Goal: Transaction & Acquisition: Purchase product/service

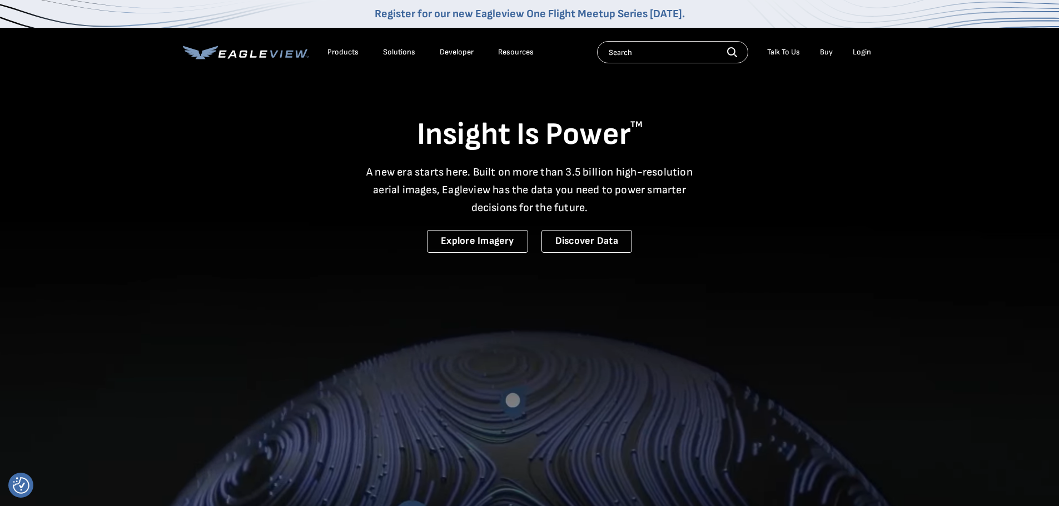
click at [859, 53] on div "Login" at bounding box center [861, 52] width 18 height 10
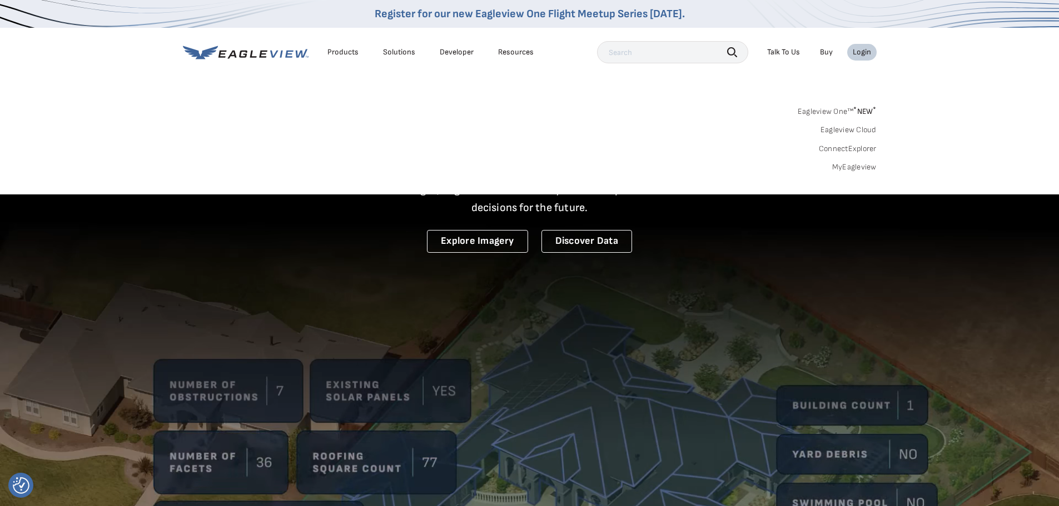
click at [848, 168] on link "MyEagleview" at bounding box center [854, 167] width 44 height 10
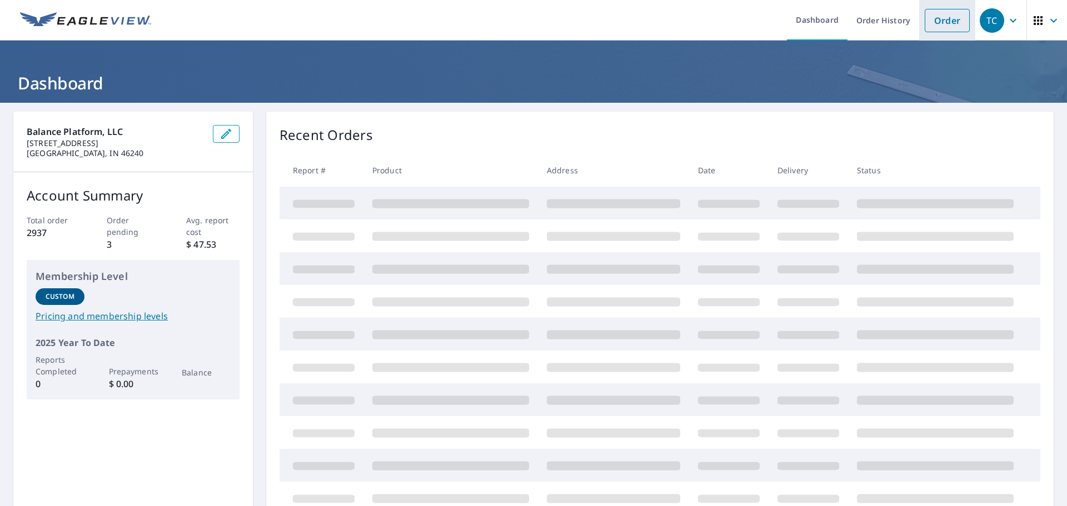
click at [932, 16] on link "Order" at bounding box center [947, 20] width 45 height 23
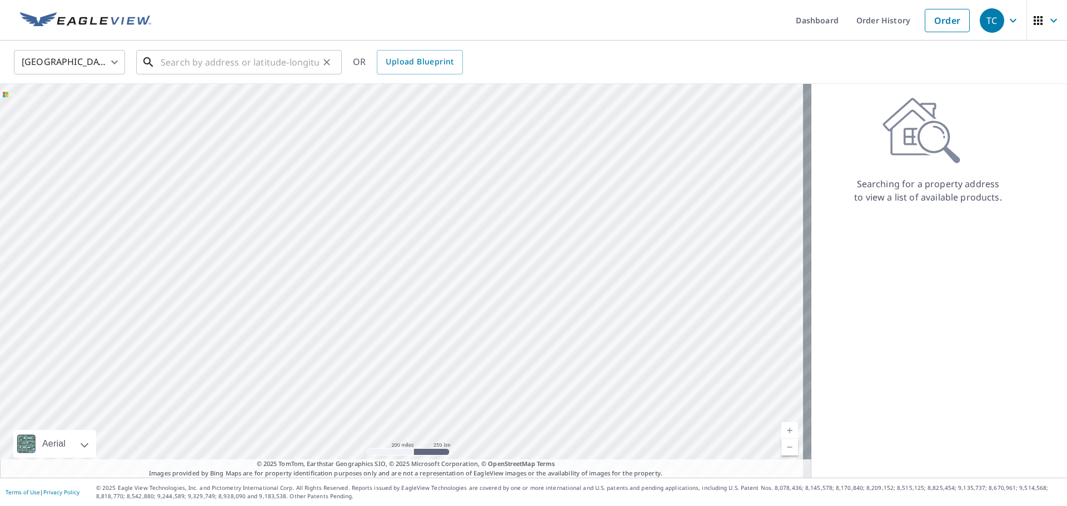
click at [195, 65] on input "text" at bounding box center [240, 62] width 158 height 31
paste input "[STREET_ADDRESS]"
click at [291, 64] on input "[STREET_ADDRESS]" at bounding box center [240, 62] width 158 height 31
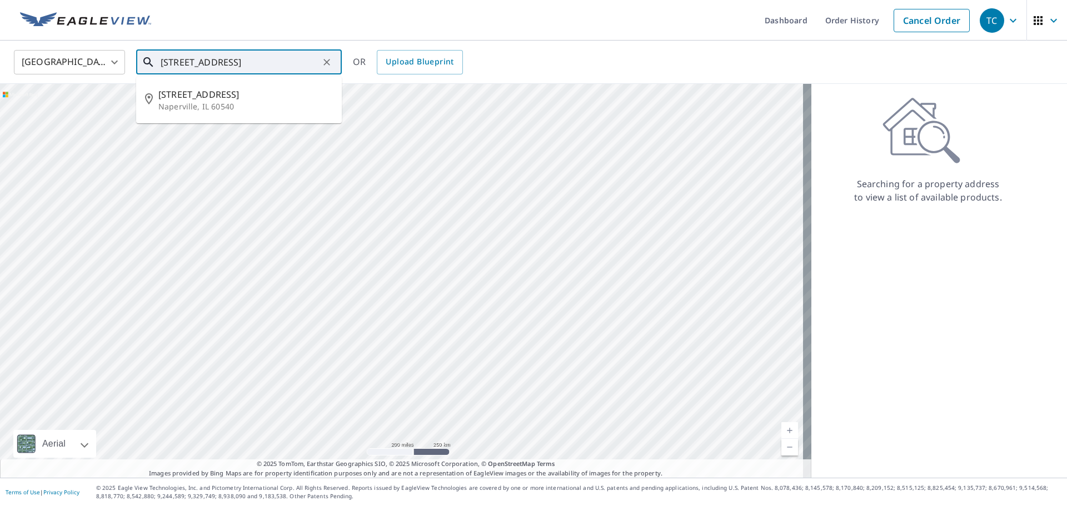
paste input "Naperville"
click at [259, 99] on span "[STREET_ADDRESS]" at bounding box center [245, 94] width 174 height 13
type input "[STREET_ADDRESS]"
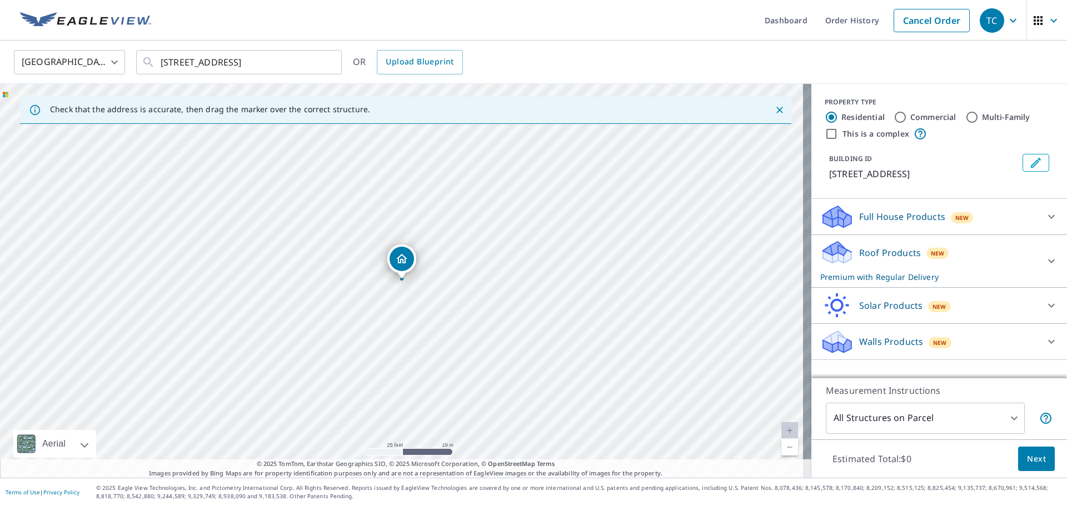
click at [876, 347] on p "Walls Products" at bounding box center [891, 341] width 64 height 13
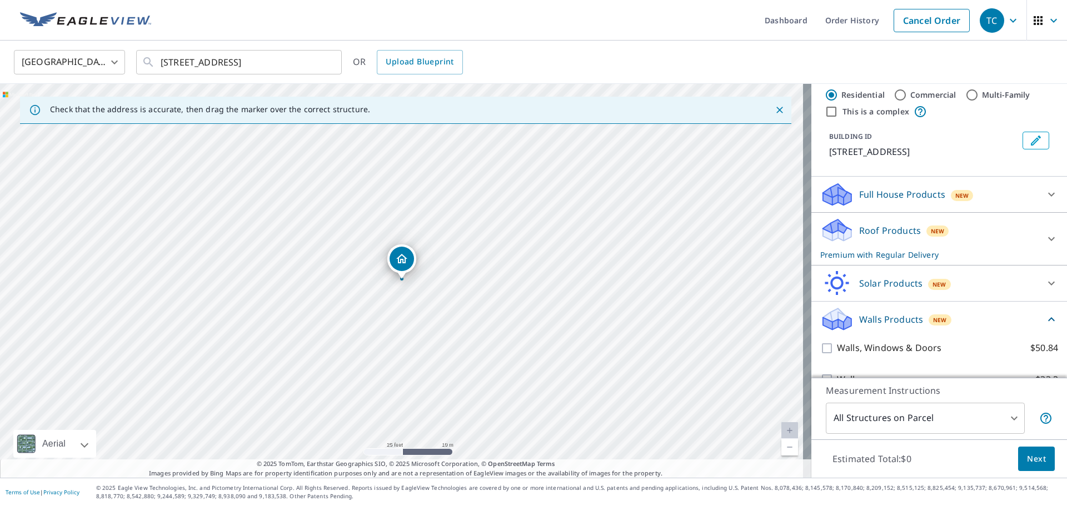
scroll to position [44, 0]
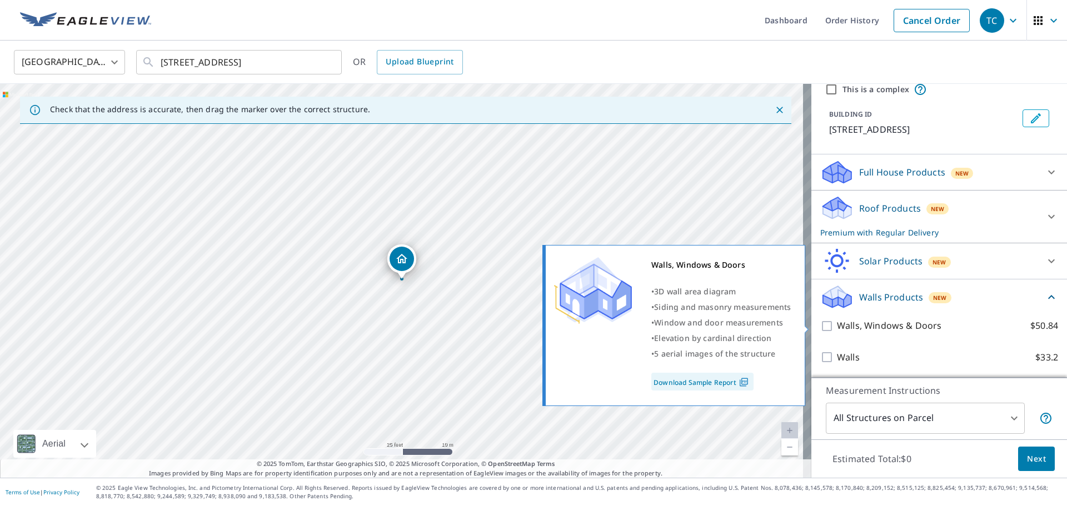
click at [821, 328] on input "Walls, Windows & Doors $50.84" at bounding box center [828, 325] width 17 height 13
checkbox input "true"
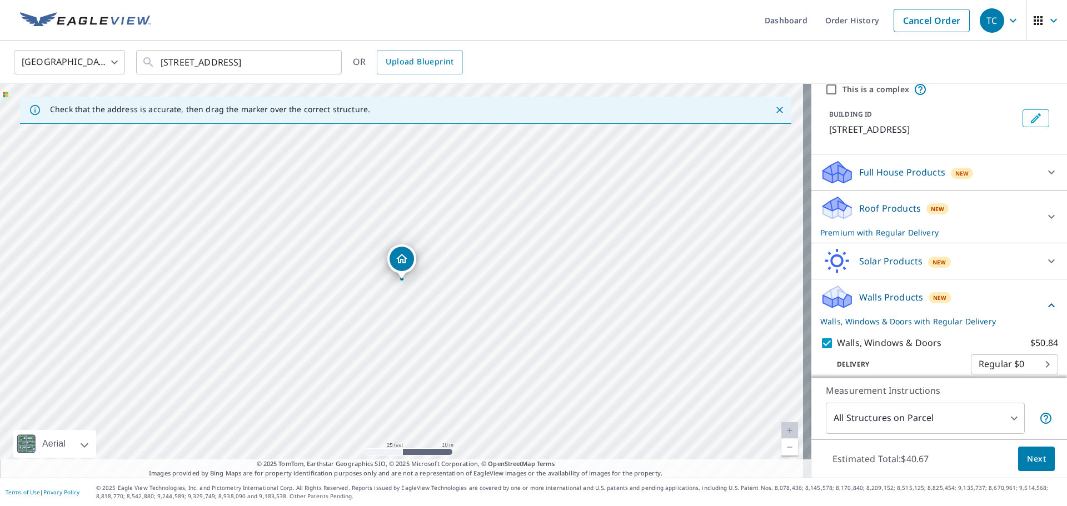
click at [1038, 210] on div at bounding box center [1051, 216] width 27 height 27
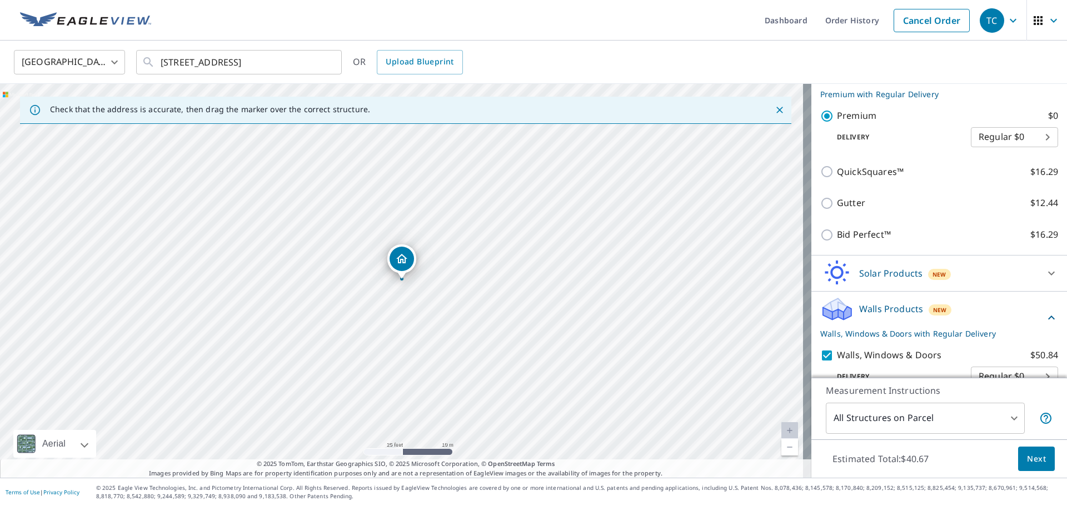
scroll to position [237, 0]
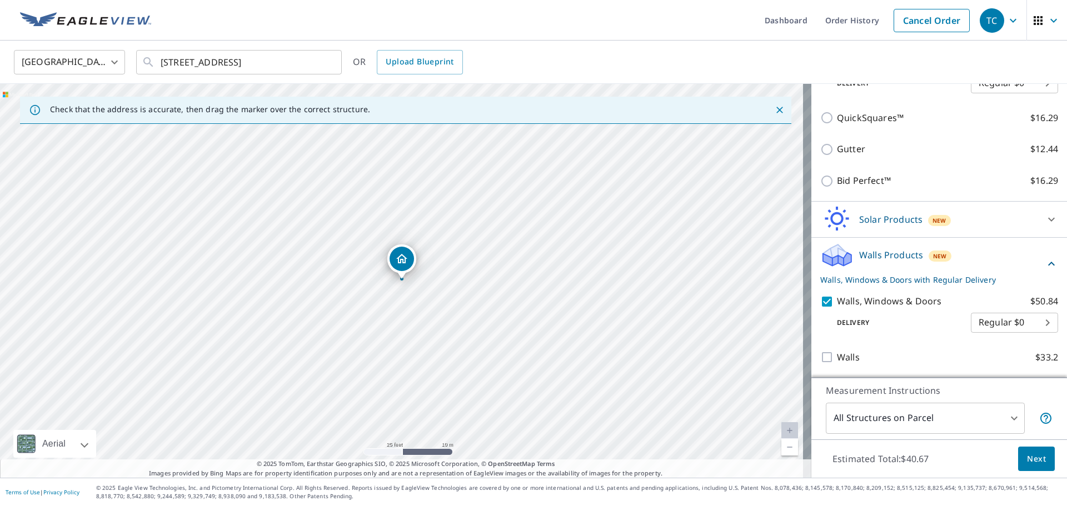
click at [1027, 455] on span "Next" at bounding box center [1036, 459] width 19 height 14
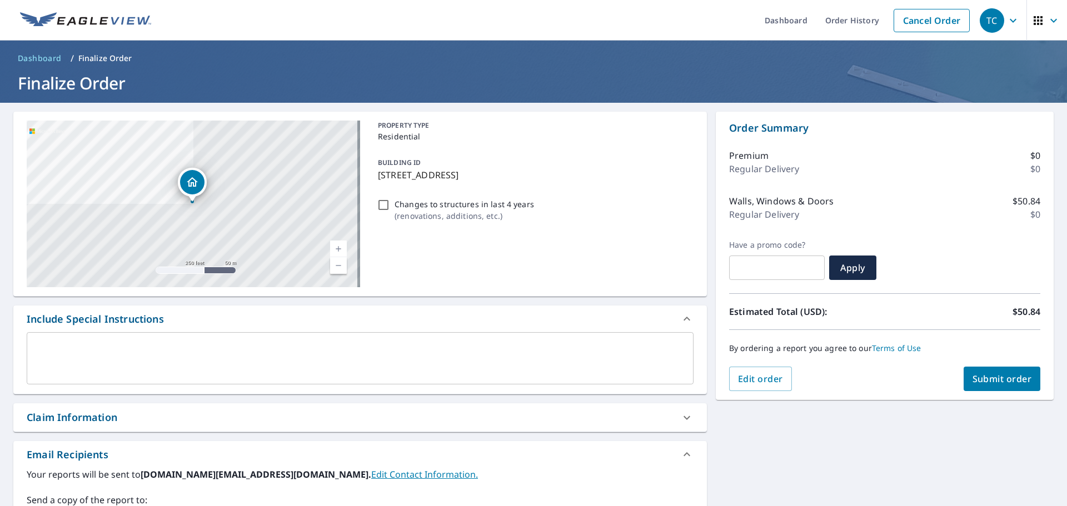
click at [142, 421] on div "Claim Information" at bounding box center [350, 417] width 647 height 15
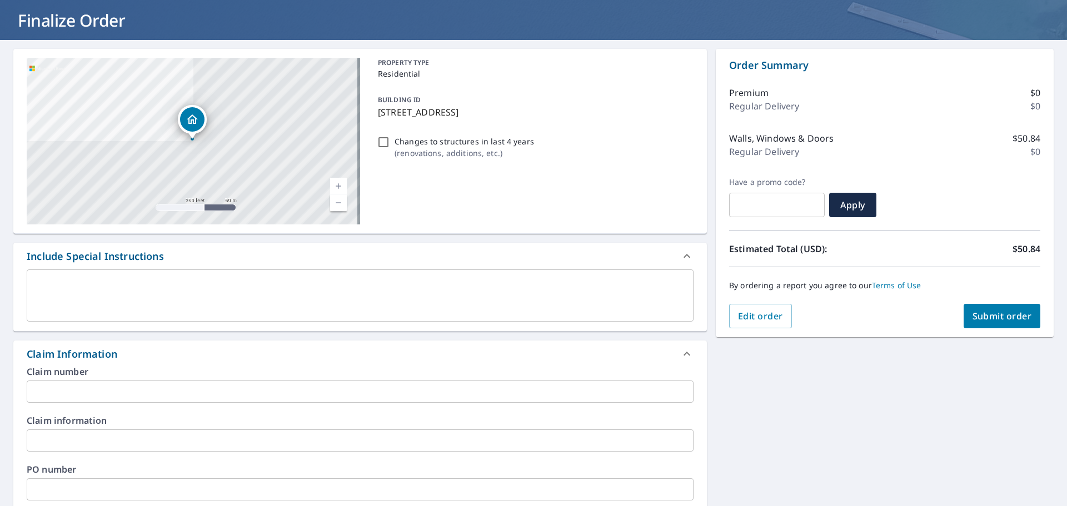
scroll to position [185, 0]
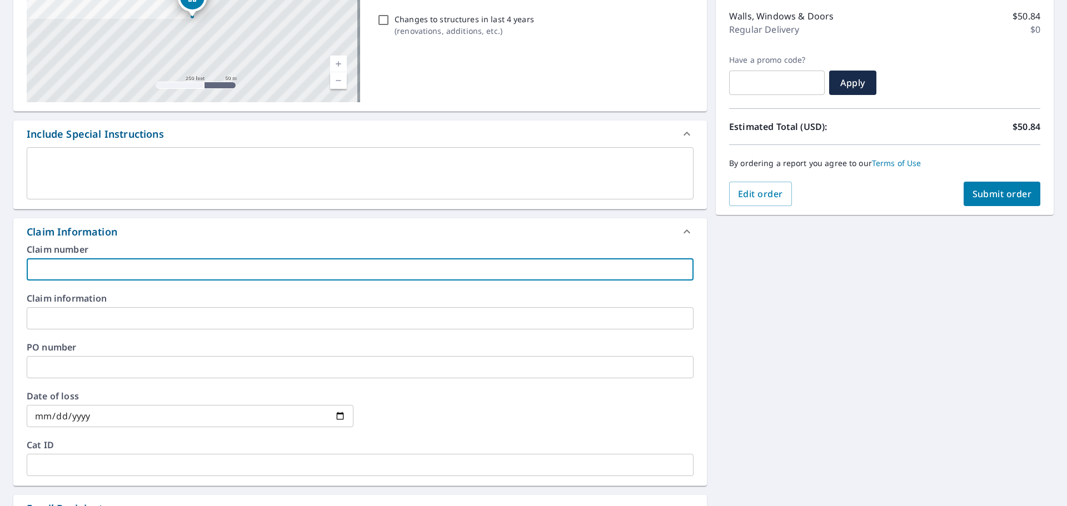
click at [114, 266] on input "text" at bounding box center [360, 269] width 667 height 22
paste input "Royal Reserve Roofing_GregusTina_claim#_carrier"
type input "Royal Reserve Roofing_GregusTina_claim#_carrier"
click at [104, 318] on input "text" at bounding box center [360, 318] width 667 height 22
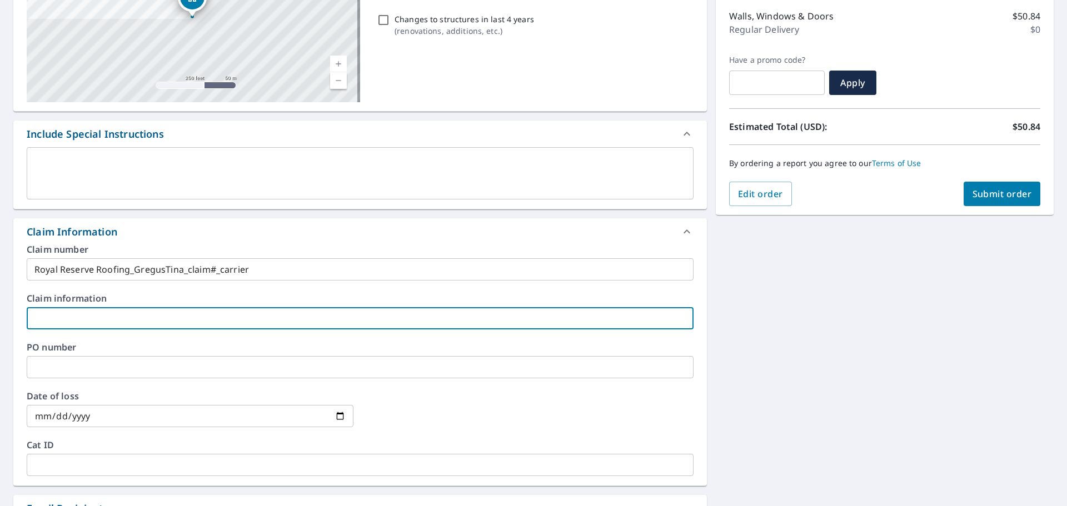
paste input "Royal Reserve Roofing_GregusTina_claim#_carrier"
type input "Royal Reserve Roofing_GregusTina_claim#_carrier"
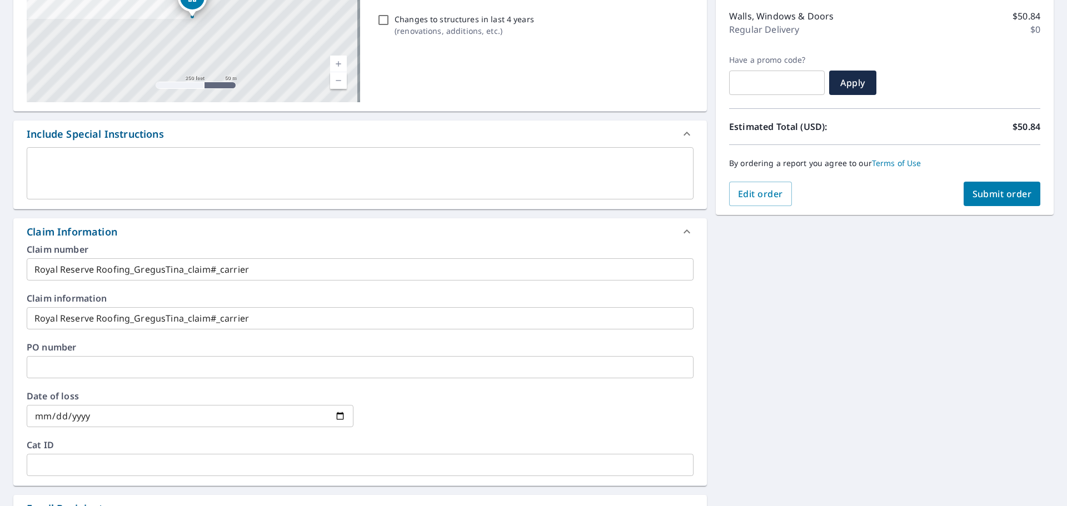
click at [878, 317] on div "[STREET_ADDRESS][GEOGRAPHIC_DATA] A standard road map Aerial A detailed look fr…" at bounding box center [533, 332] width 1067 height 828
click at [818, 327] on div "[STREET_ADDRESS][GEOGRAPHIC_DATA] A standard road map Aerial A detailed look fr…" at bounding box center [533, 332] width 1067 height 828
click at [972, 196] on span "Submit order" at bounding box center [1001, 194] width 59 height 12
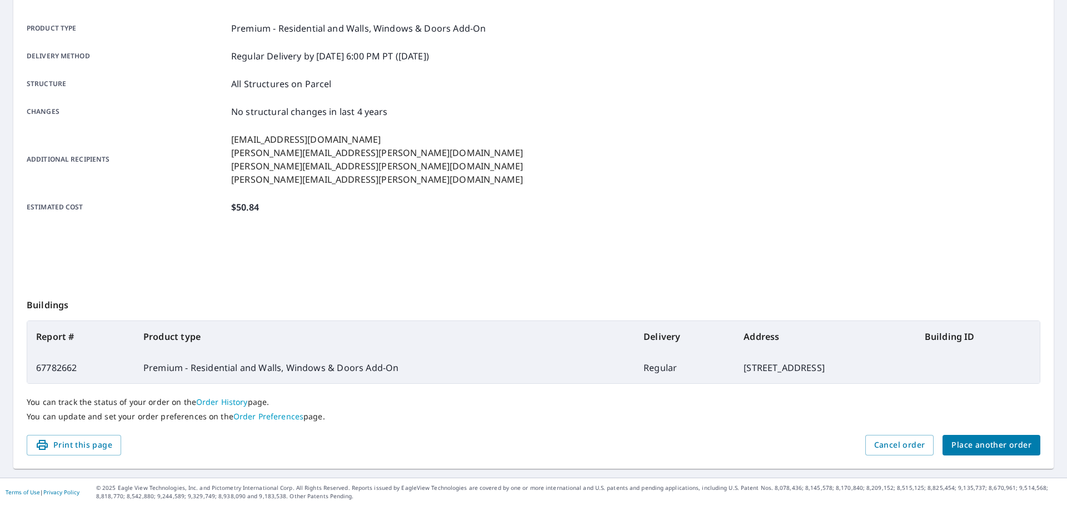
scroll to position [148, 0]
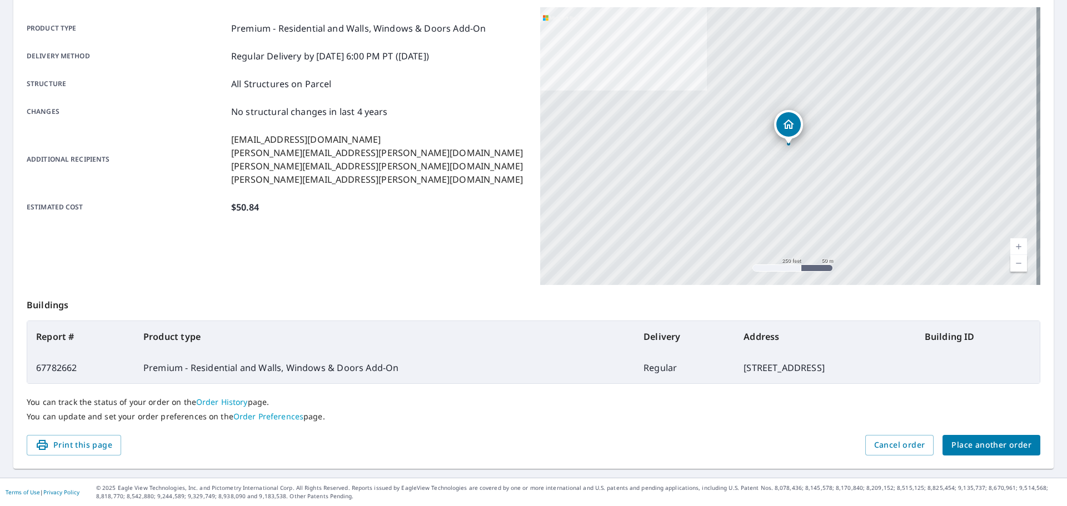
drag, startPoint x: 812, startPoint y: 368, endPoint x: 34, endPoint y: 330, distance: 779.4
click at [34, 330] on table "Report # Product type Delivery Address Building ID 67782662 Premium - Residenti…" at bounding box center [534, 352] width 1014 height 63
copy table "Report # Product type Delivery Address Building ID 67782662 Premium - Residenti…"
